Goal: Information Seeking & Learning: Learn about a topic

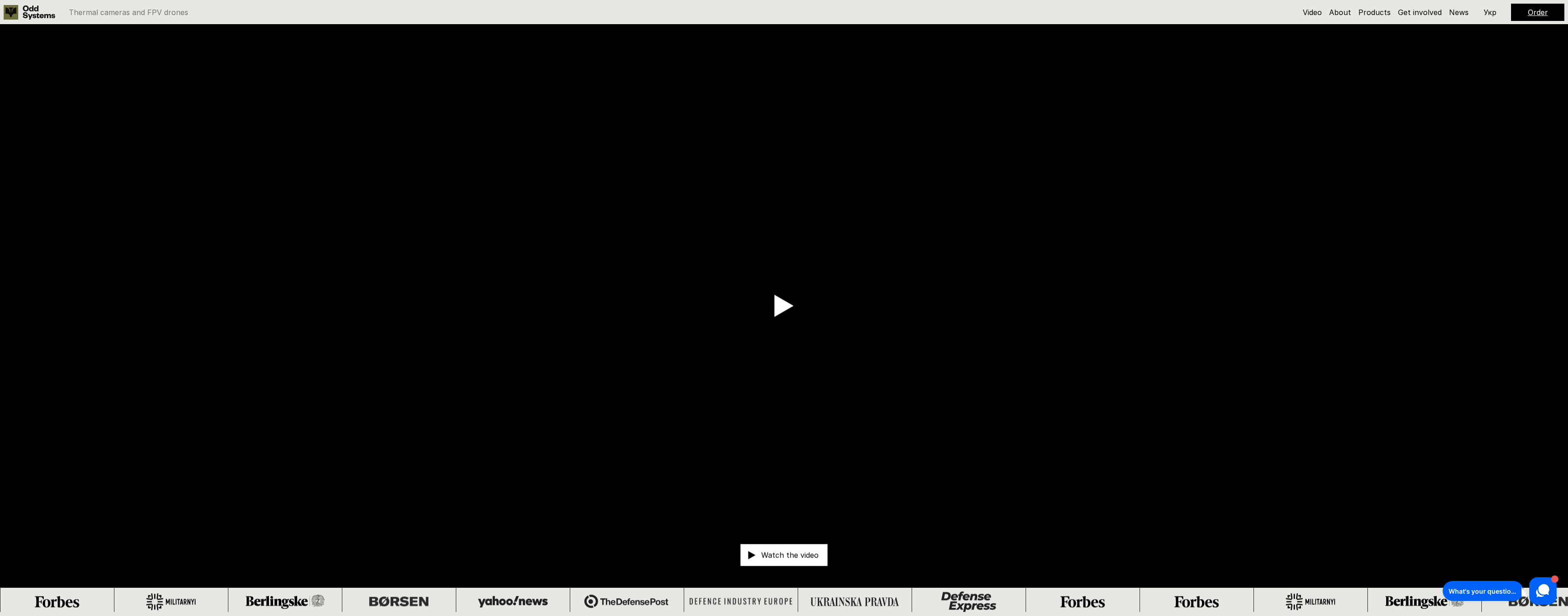
click at [26, 15] on use at bounding box center [39, 12] width 33 height 14
click at [51, 17] on use at bounding box center [39, 12] width 33 height 14
click at [51, 13] on icon at bounding box center [39, 12] width 33 height 14
click at [1389, 12] on link "Products" at bounding box center [1375, 12] width 33 height 9
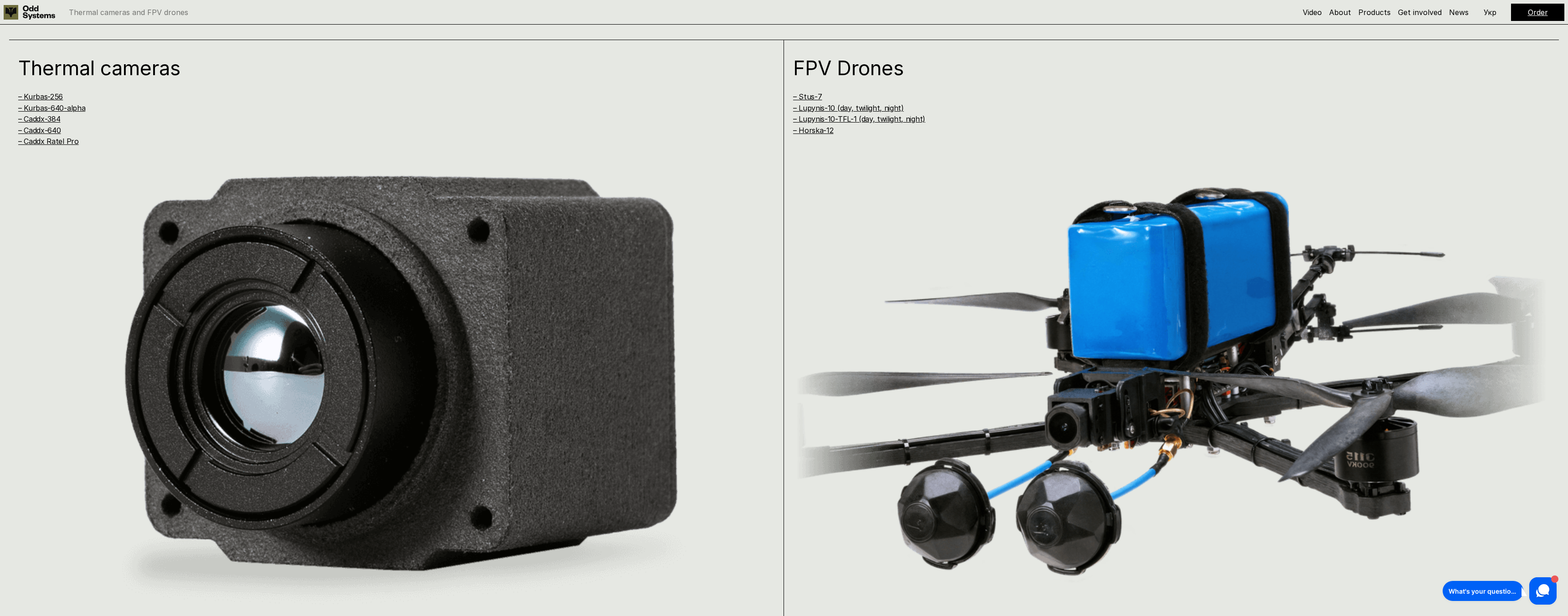
scroll to position [1232, 0]
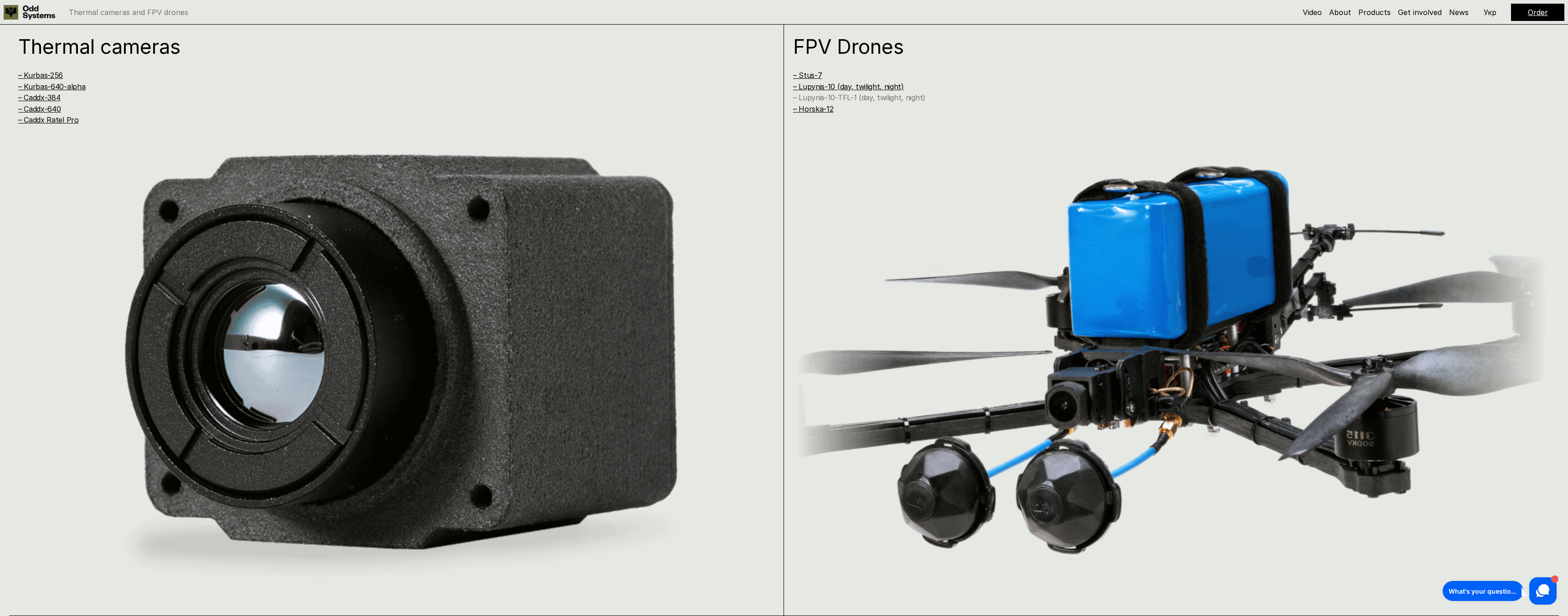
click at [861, 99] on link "– Lupynis-10-TFL-1 (day, twilight, night)" at bounding box center [859, 98] width 132 height 9
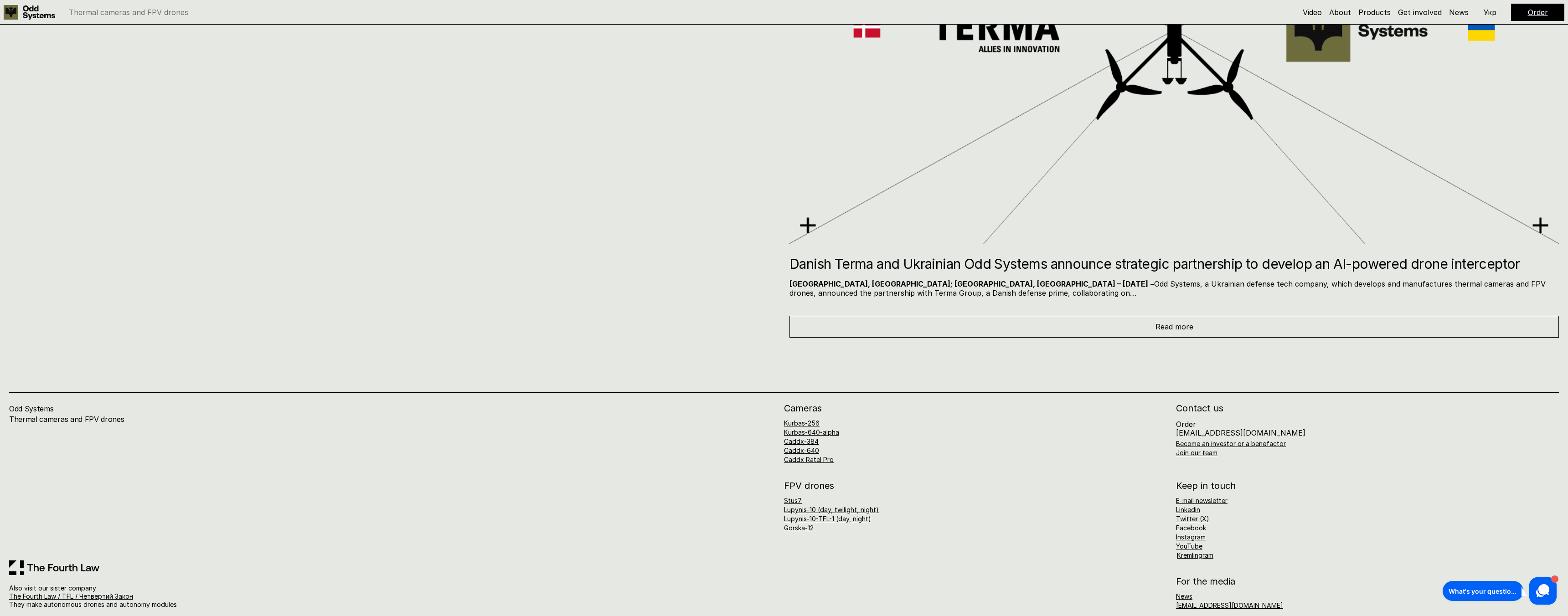
scroll to position [8505, 0]
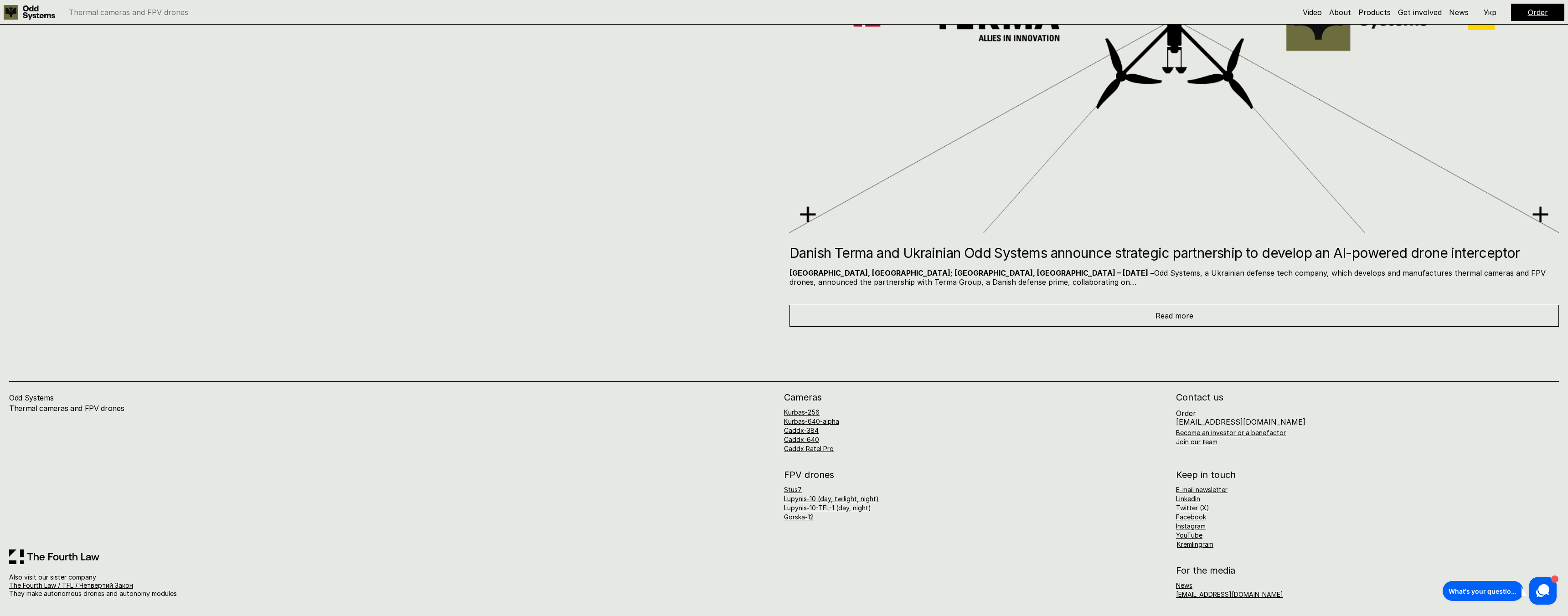
click at [808, 507] on link "Lupynis-10-TFL-1 (day, night)" at bounding box center [828, 508] width 87 height 8
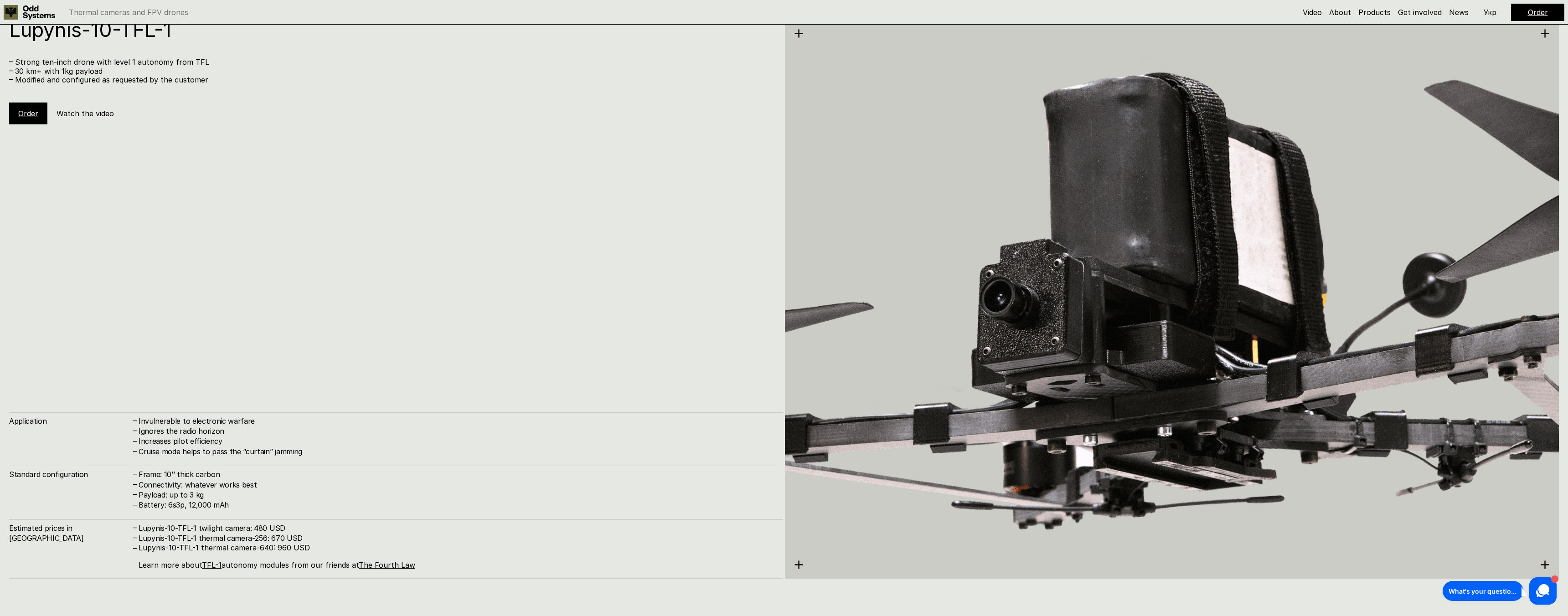
scroll to position [6159, 0]
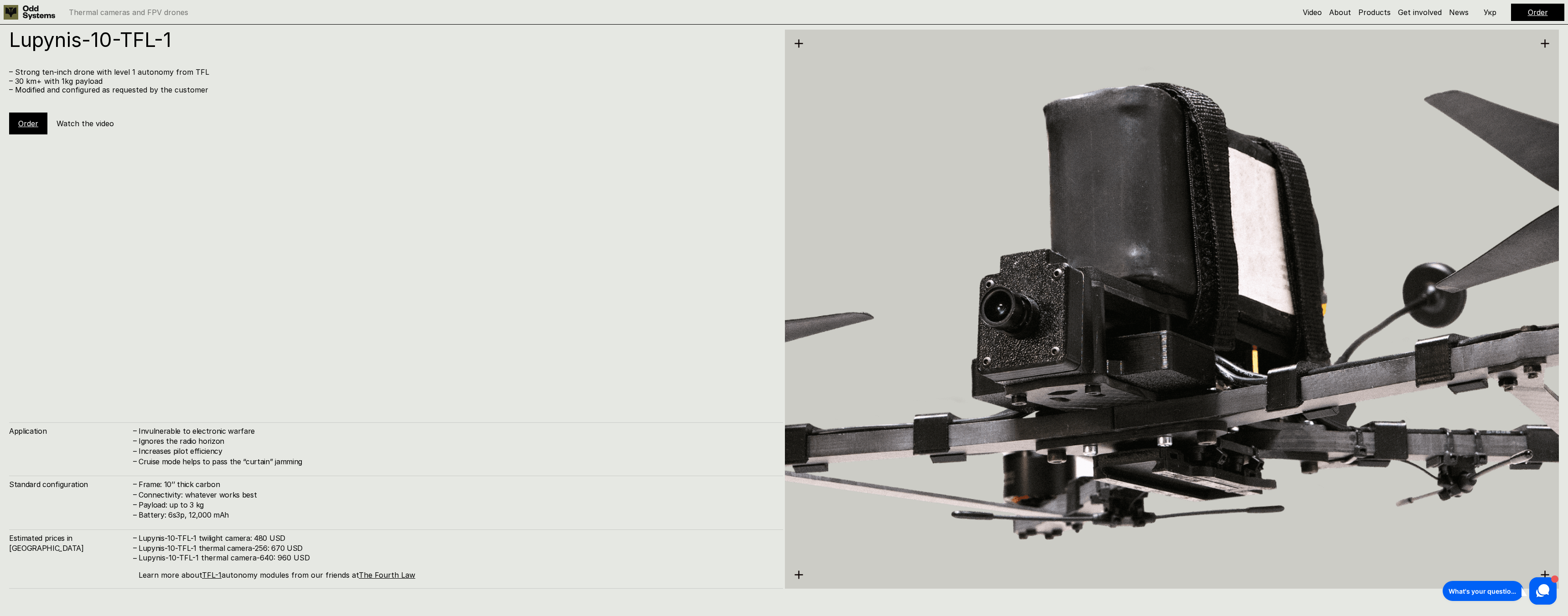
click at [73, 115] on div "Order Watch the video" at bounding box center [72, 124] width 126 height 22
click at [73, 120] on h5 "Watch the video" at bounding box center [86, 123] width 58 height 10
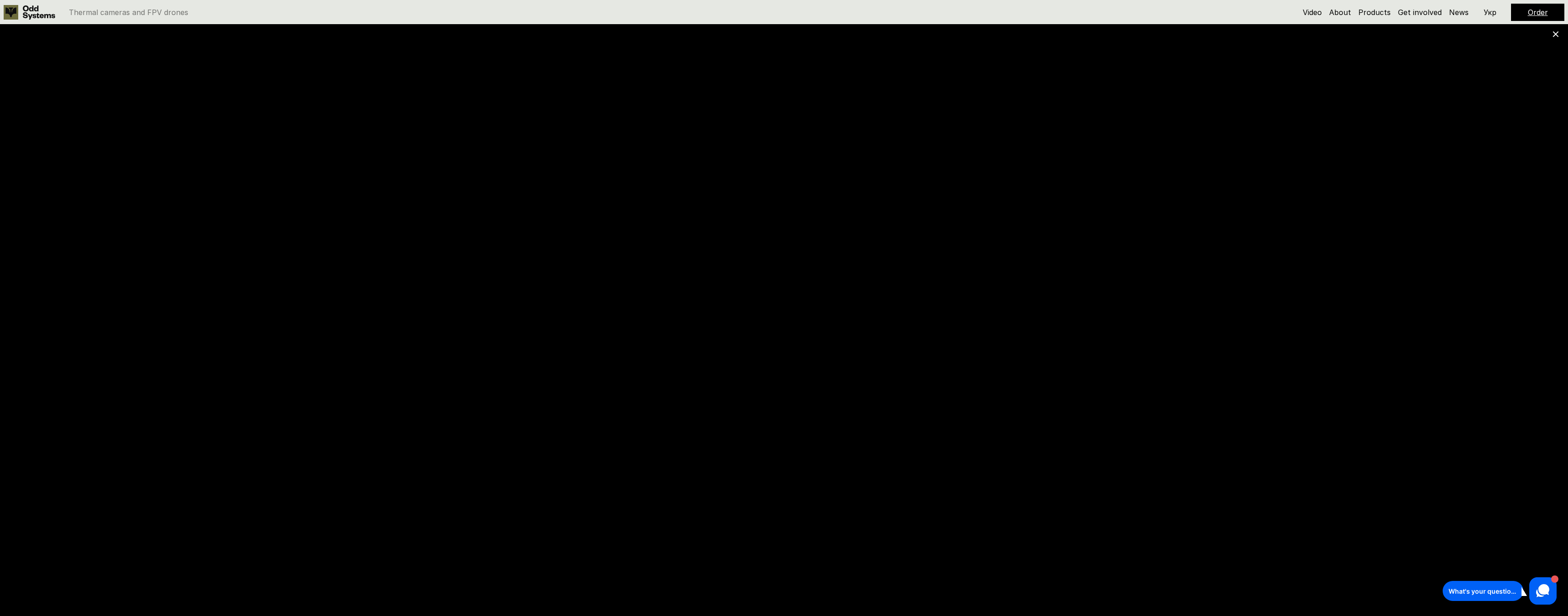
click at [88, 9] on p "Thermal cameras and FPV drones" at bounding box center [129, 12] width 120 height 7
drag, startPoint x: 88, startPoint y: 9, endPoint x: 47, endPoint y: 9, distance: 41.0
click at [88, 9] on p "Thermal cameras and FPV drones" at bounding box center [129, 12] width 120 height 7
click at [37, 12] on icon at bounding box center [39, 12] width 33 height 14
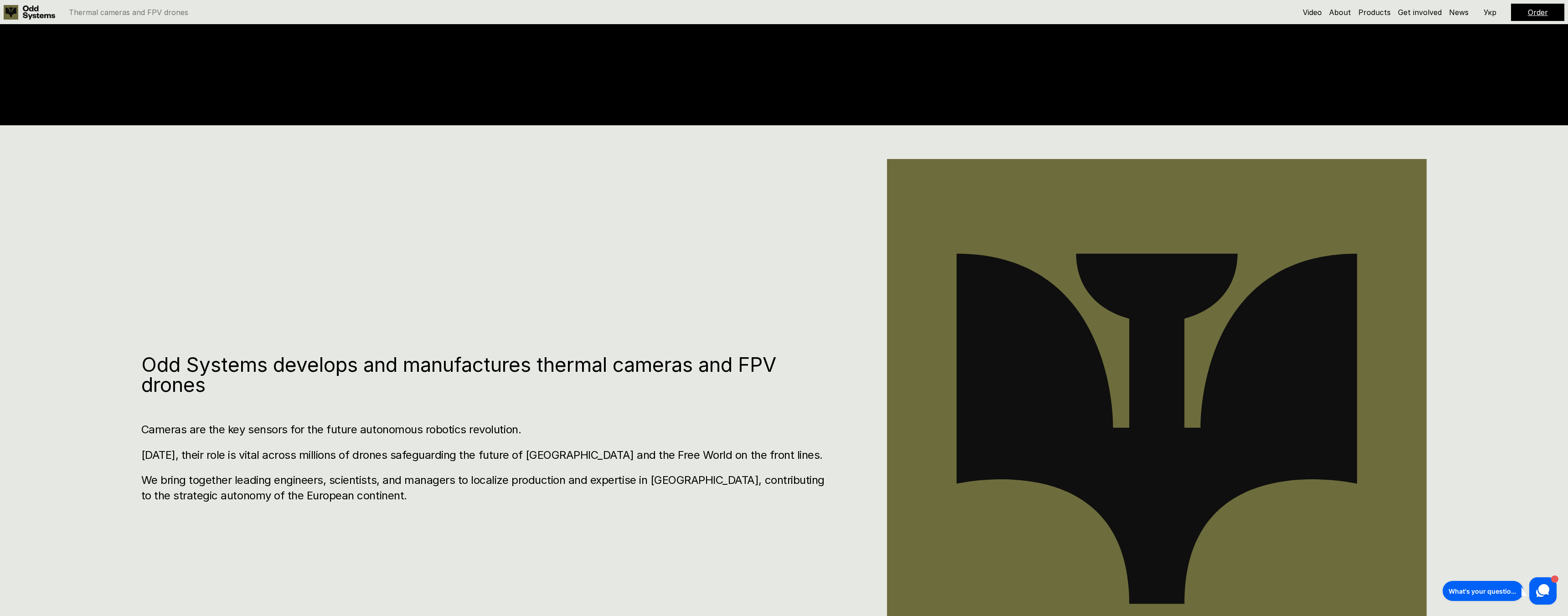
scroll to position [492, 0]
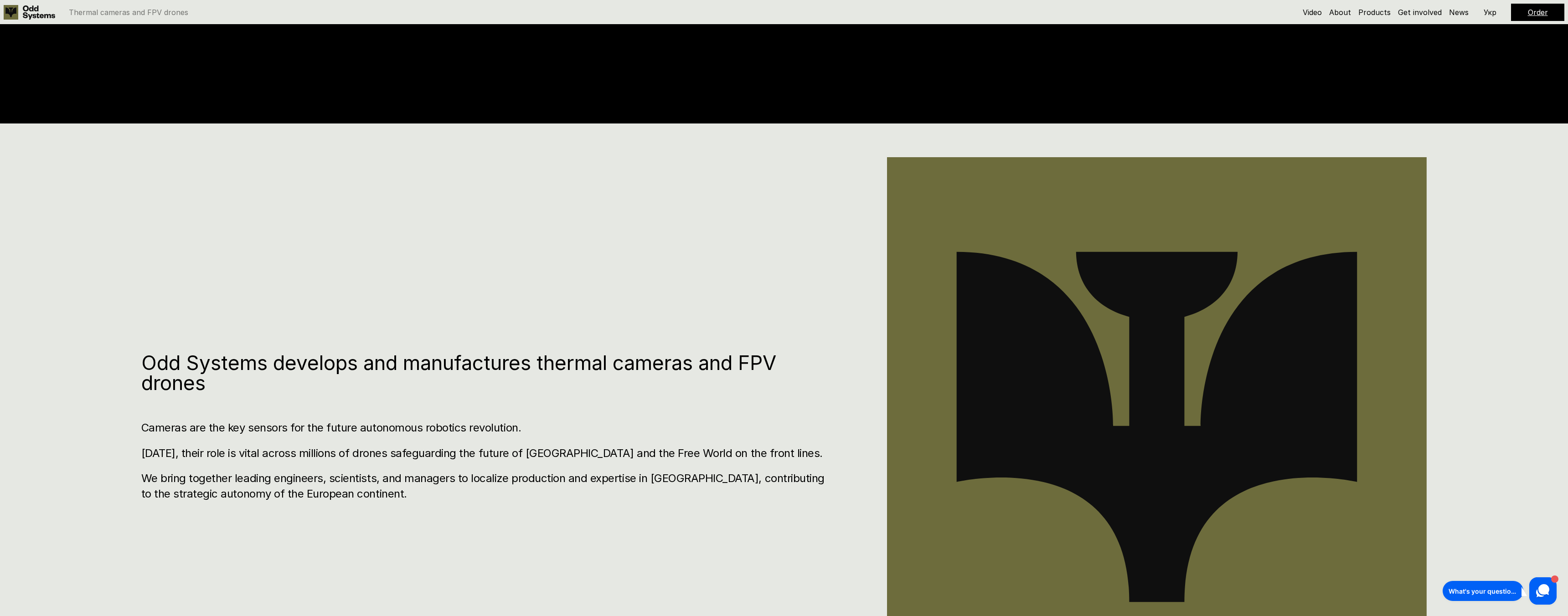
click at [173, 459] on h3 "[DATE], their role is vital across millions of drones safeguarding the future o…" at bounding box center [487, 454] width 692 height 16
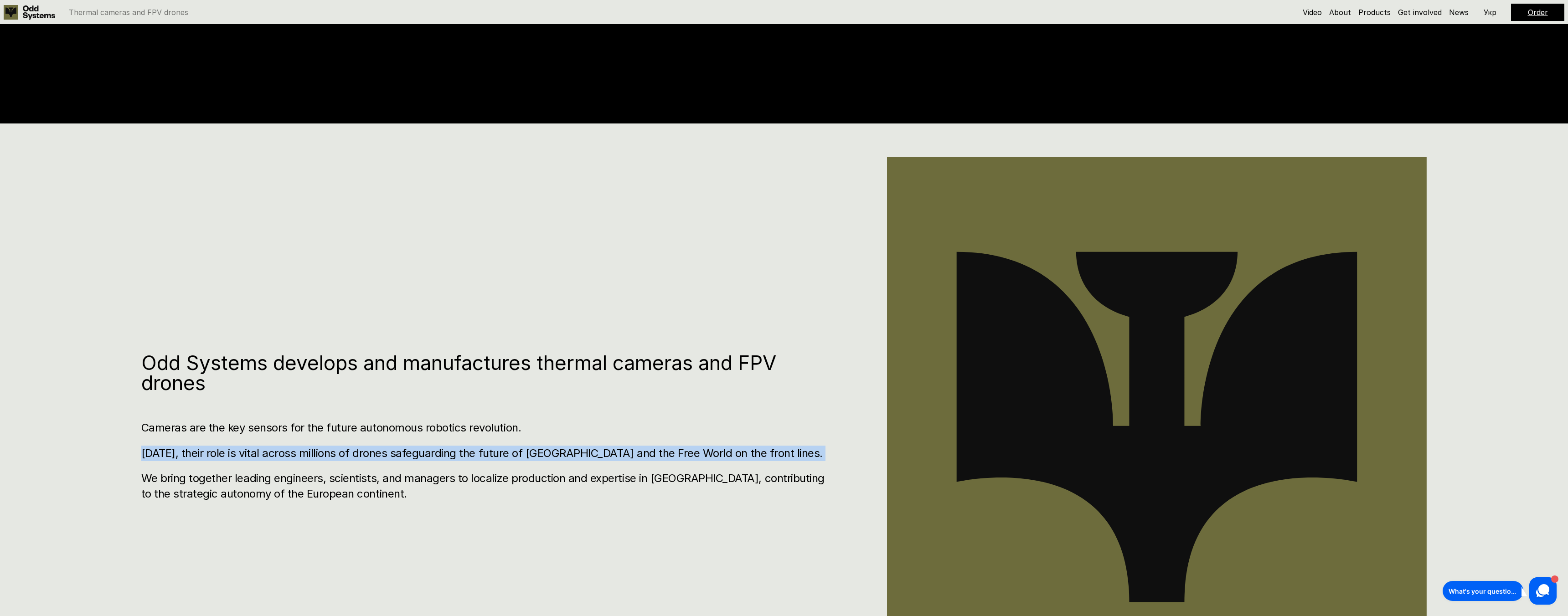
click at [173, 459] on h3 "[DATE], their role is vital across millions of drones safeguarding the future o…" at bounding box center [487, 454] width 692 height 16
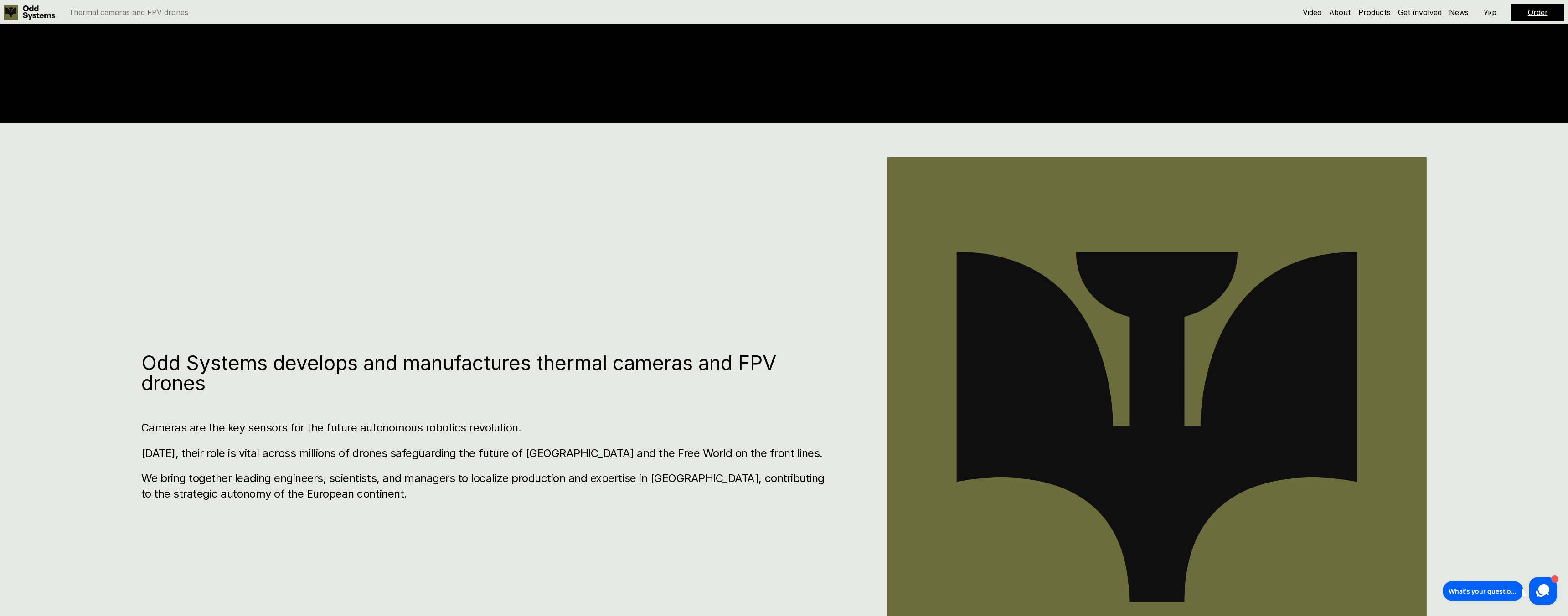
click at [212, 508] on div "Odd Systems develops and manufactures thermal cameras and FPV drones Cameras ar…" at bounding box center [784, 431] width 1568 height 616
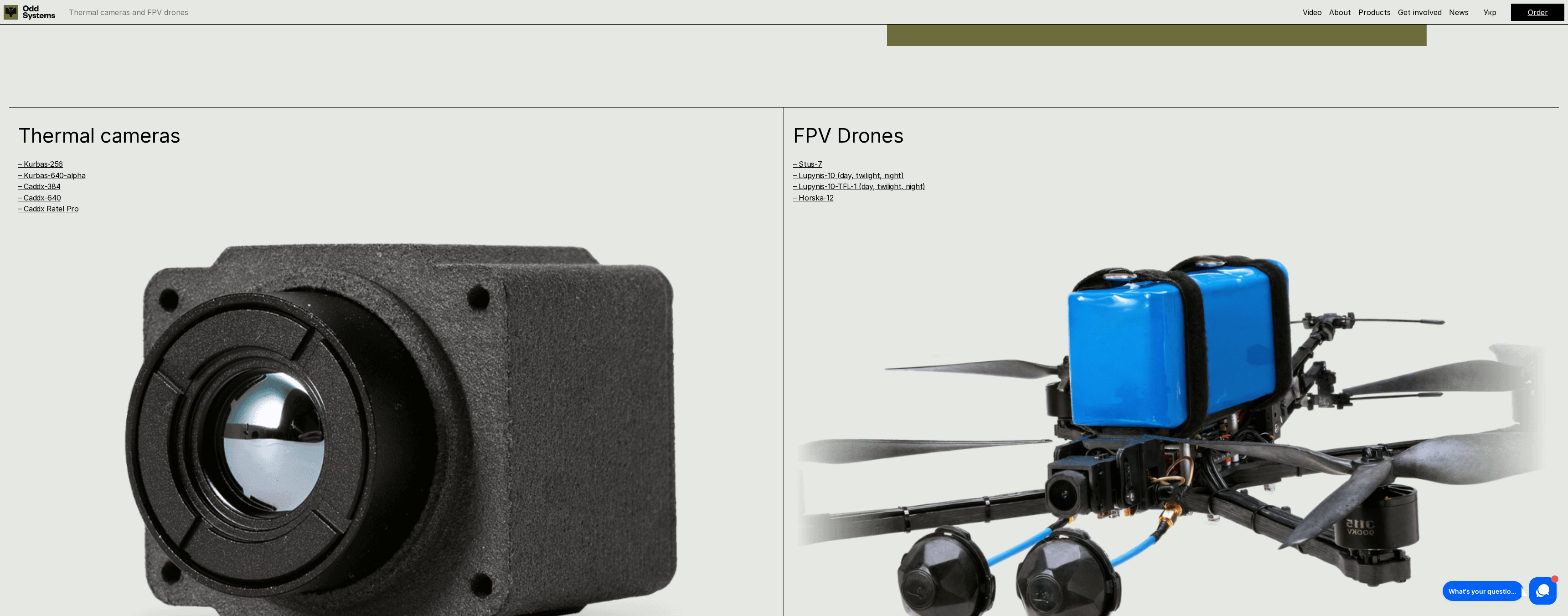
scroll to position [1143, 0]
click at [56, 207] on link "– Caddx Ratel Pro" at bounding box center [48, 209] width 61 height 9
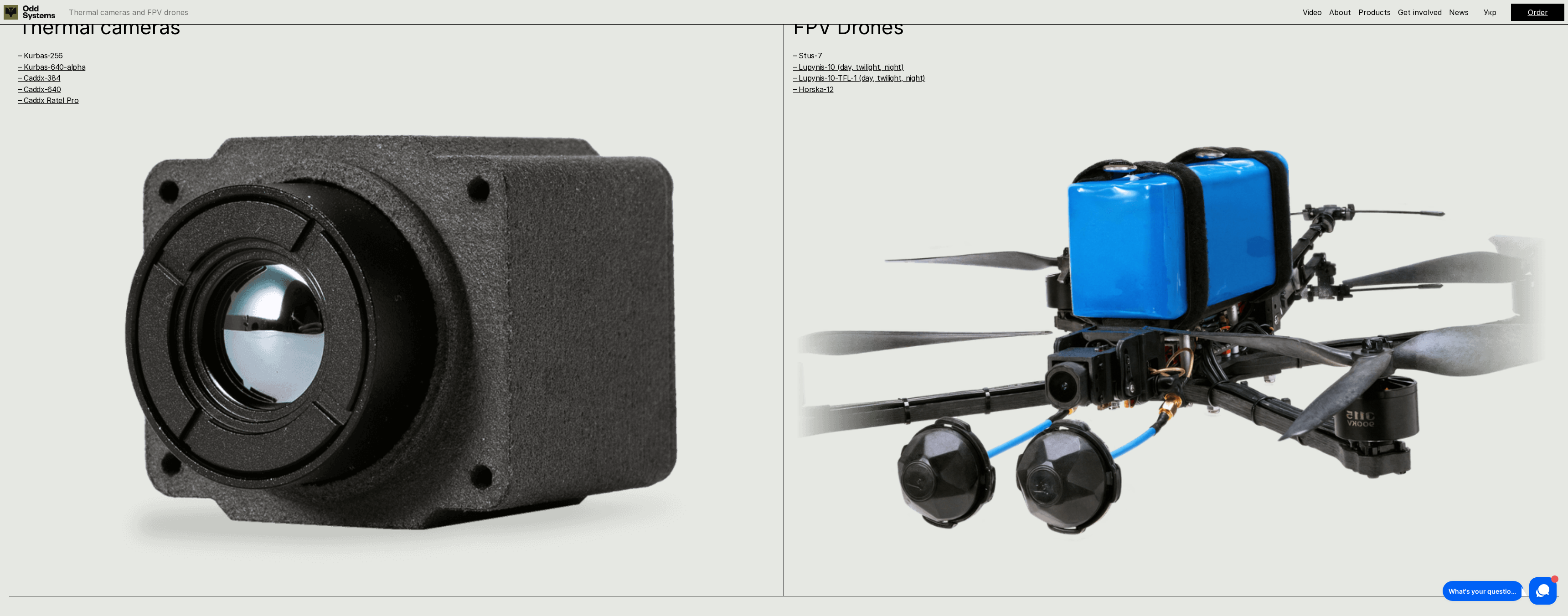
scroll to position [1248, 0]
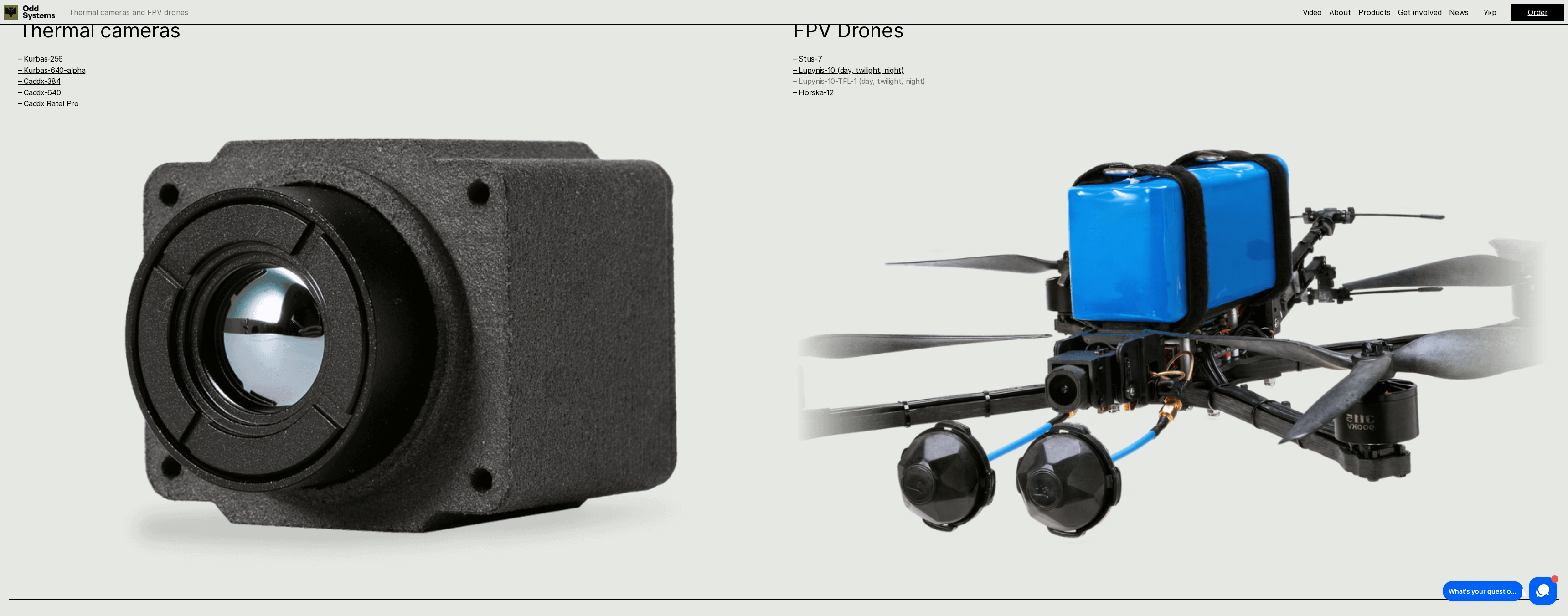
click at [857, 82] on link "– Lupynis-10-TFL-1 (day, twilight, night)" at bounding box center [859, 82] width 132 height 9
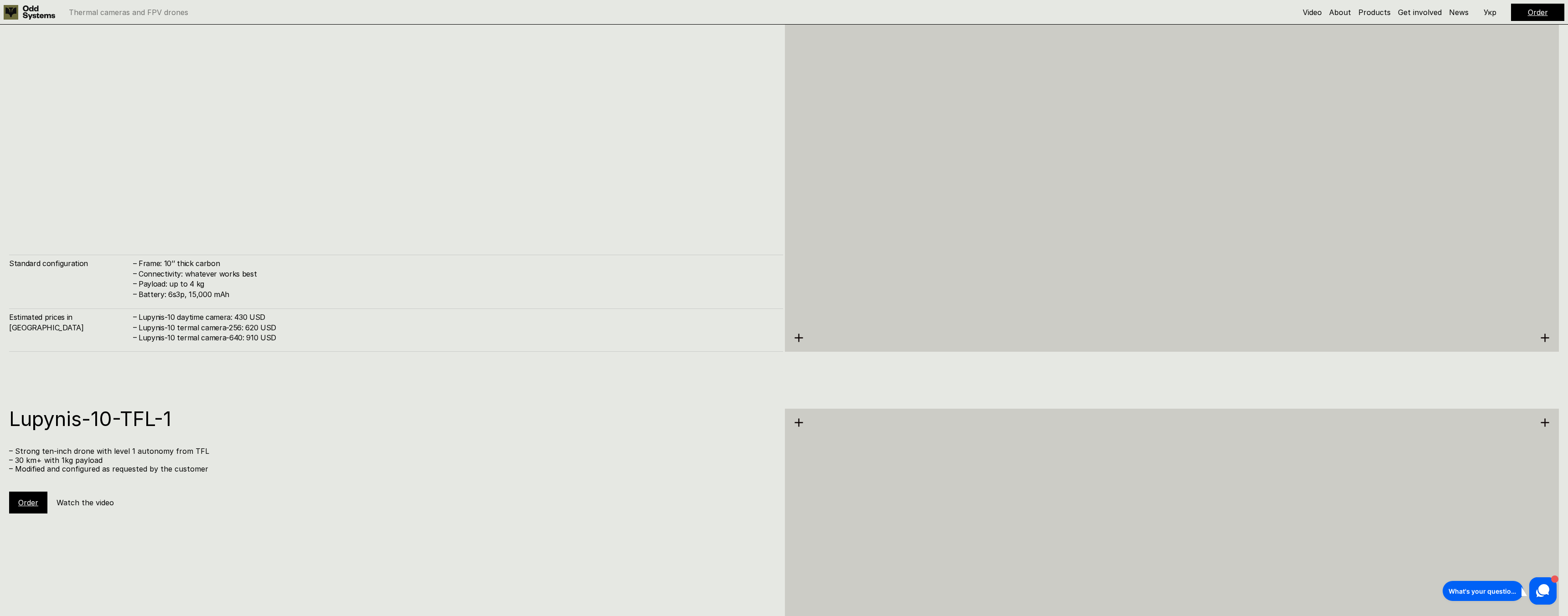
scroll to position [5826, 0]
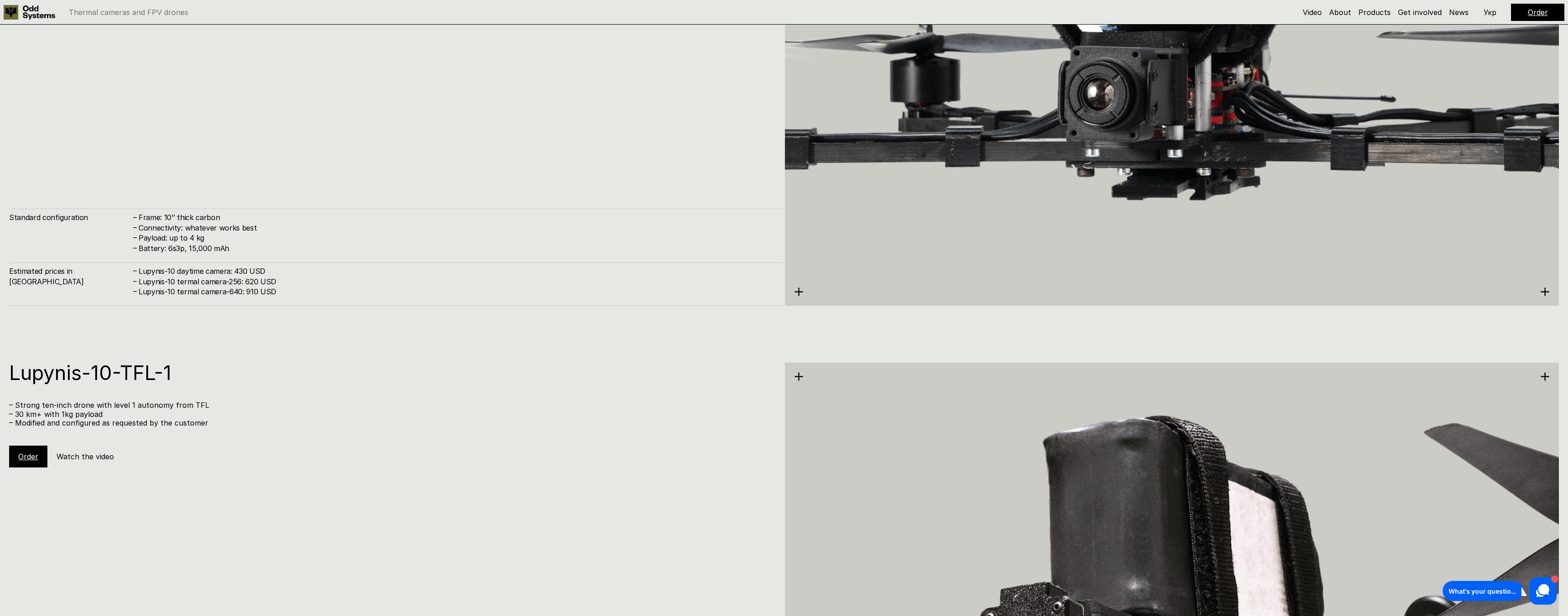
click at [200, 271] on h4 "Lupynis-10 daytime camera: 430 USD" at bounding box center [456, 270] width 635 height 10
click at [204, 252] on h4 "Battery: 6s3p, 15,000 mAh" at bounding box center [456, 248] width 635 height 10
drag, startPoint x: 186, startPoint y: 219, endPoint x: 181, endPoint y: 244, distance: 25.5
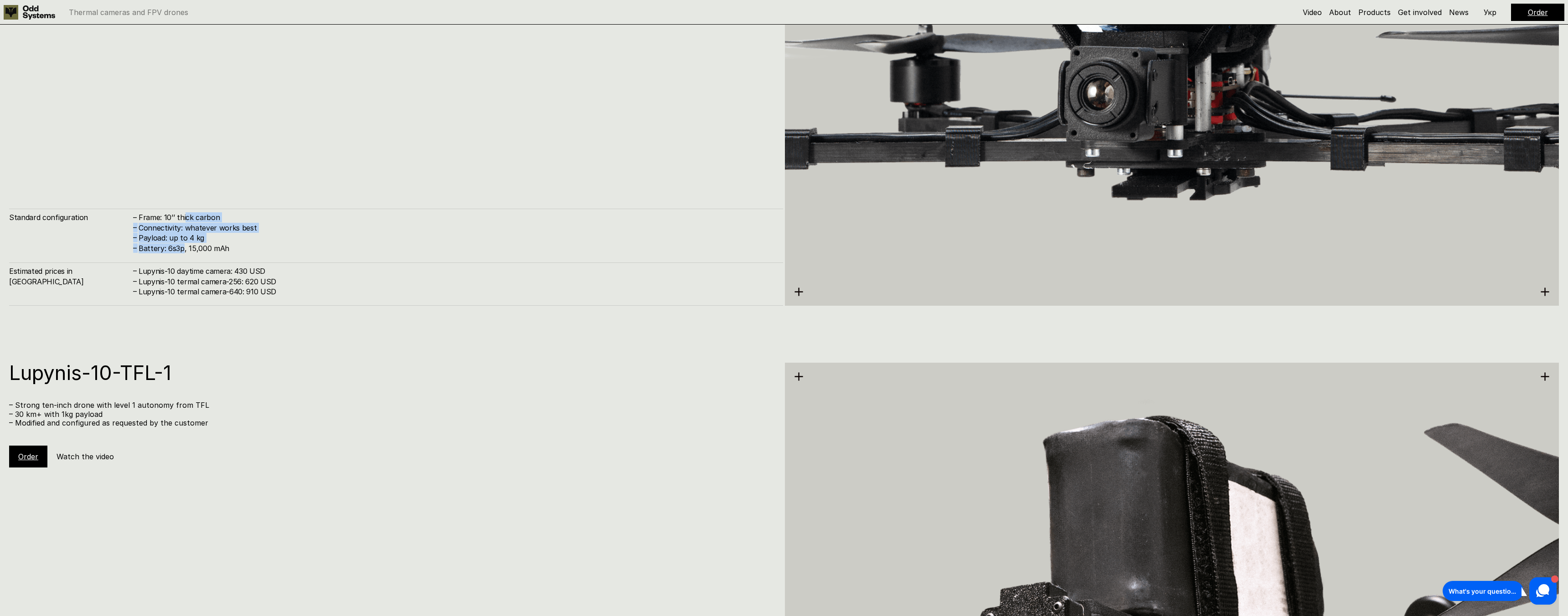
click at [181, 244] on div "– Frame: 10’’ thick carbon – Connectivity: whatever works best – Payload: up to…" at bounding box center [453, 232] width 642 height 41
click at [167, 228] on h4 "Connectivity: whatever works best" at bounding box center [456, 228] width 635 height 10
click at [229, 284] on h4 "Lupynis-10 termal camera-256: 620 USD" at bounding box center [456, 281] width 635 height 10
click at [140, 273] on h4 "Lupynis-10 daytime camera: 430 USD" at bounding box center [456, 270] width 635 height 10
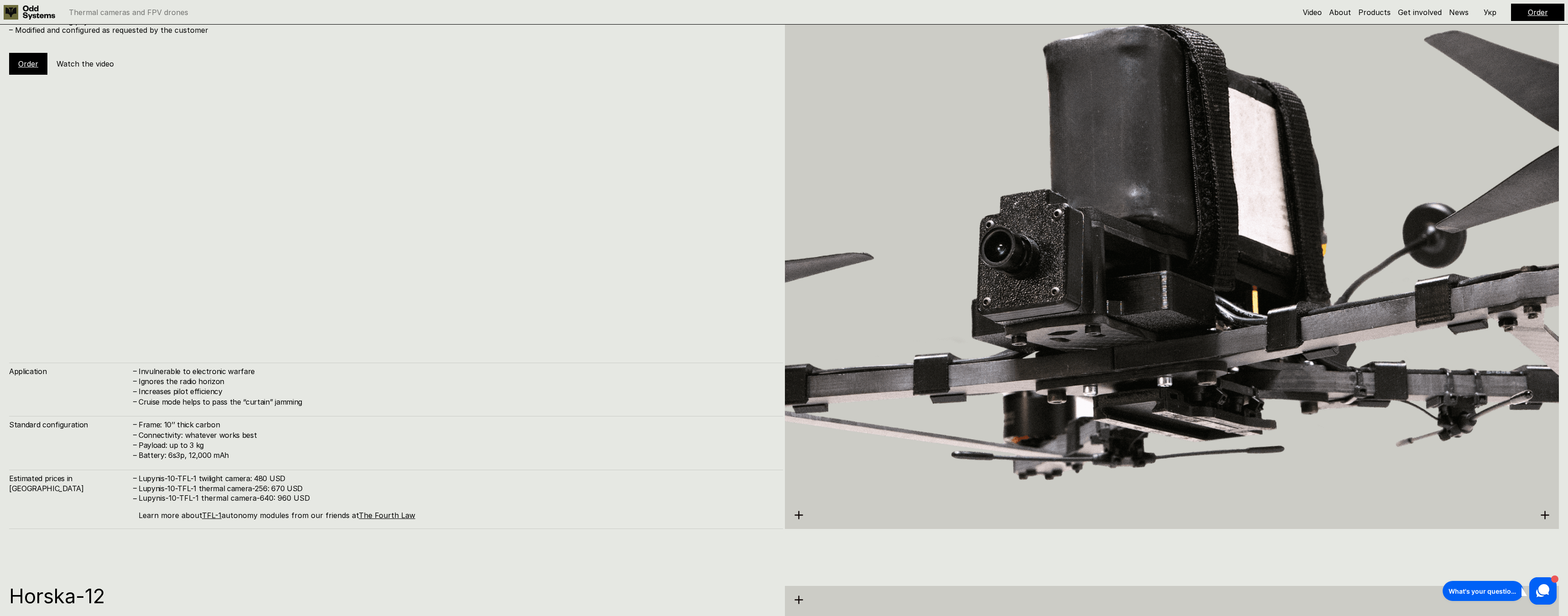
scroll to position [6218, 0]
click at [213, 516] on link "TFL-1" at bounding box center [211, 516] width 19 height 9
